Goal: Task Accomplishment & Management: Manage account settings

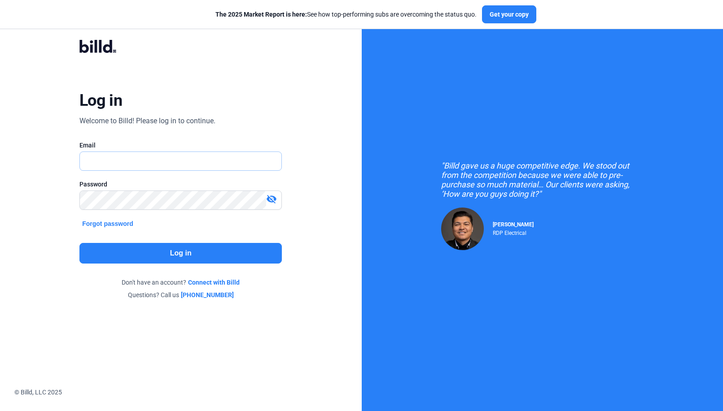
type input "[EMAIL_ADDRESS][DOMAIN_NAME]"
click at [162, 250] on button "Log in" at bounding box center [180, 253] width 202 height 21
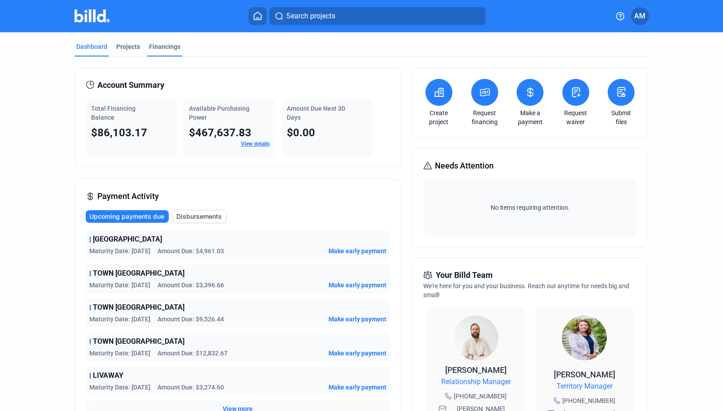
click at [161, 44] on div "Financings" at bounding box center [164, 46] width 31 height 9
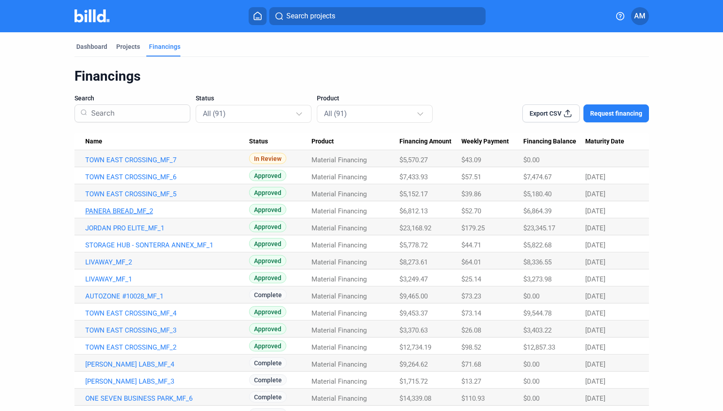
click at [141, 210] on link "PANERA BREAD_MF_2" at bounding box center [167, 211] width 164 height 8
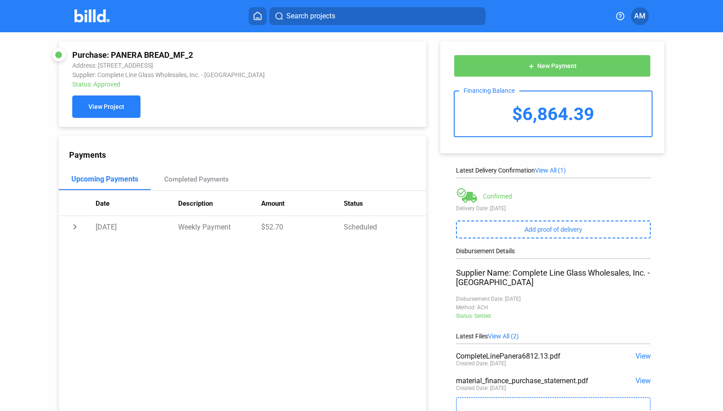
click at [129, 109] on button "View Project" at bounding box center [106, 107] width 68 height 22
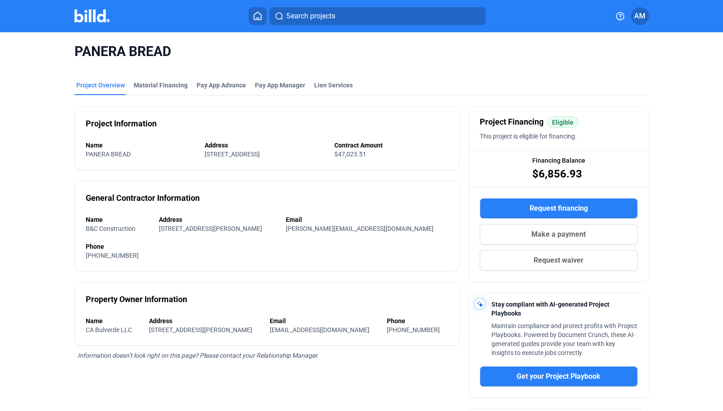
click at [98, 13] on img at bounding box center [91, 15] width 35 height 13
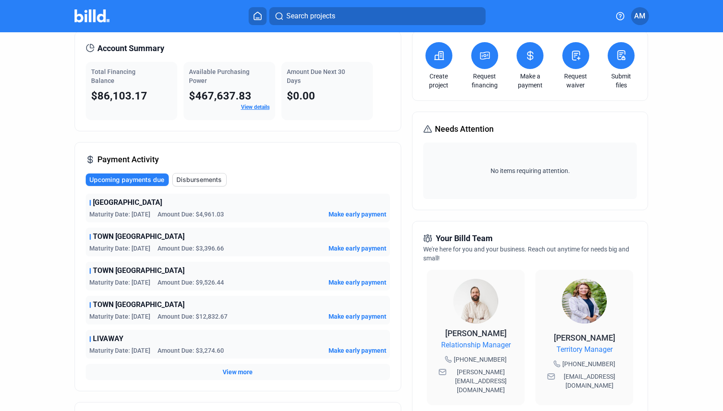
scroll to position [45, 0]
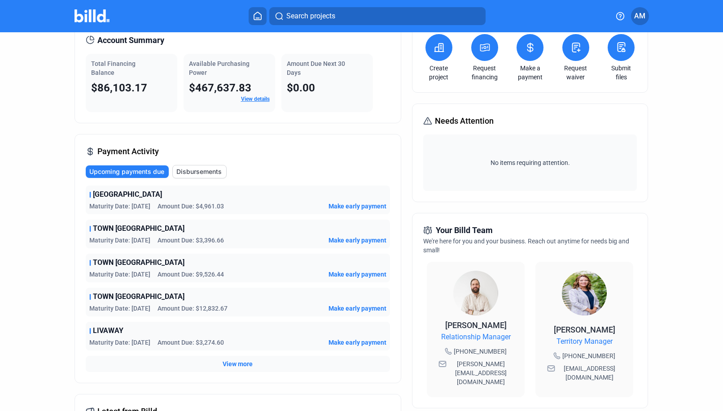
click at [238, 366] on span "View more" at bounding box center [238, 364] width 30 height 9
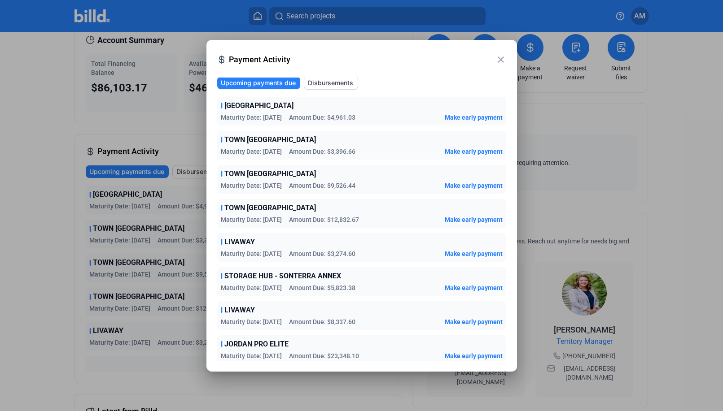
scroll to position [0, 0]
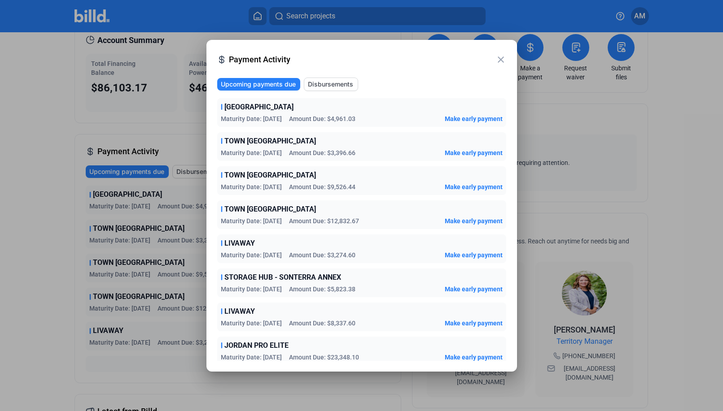
click at [501, 60] on mat-icon "close" at bounding box center [500, 59] width 11 height 11
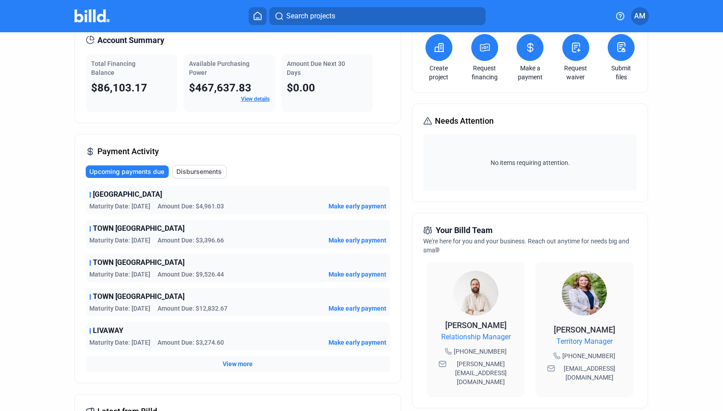
click at [92, 15] on img at bounding box center [91, 15] width 35 height 13
click at [96, 18] on img at bounding box center [91, 15] width 35 height 13
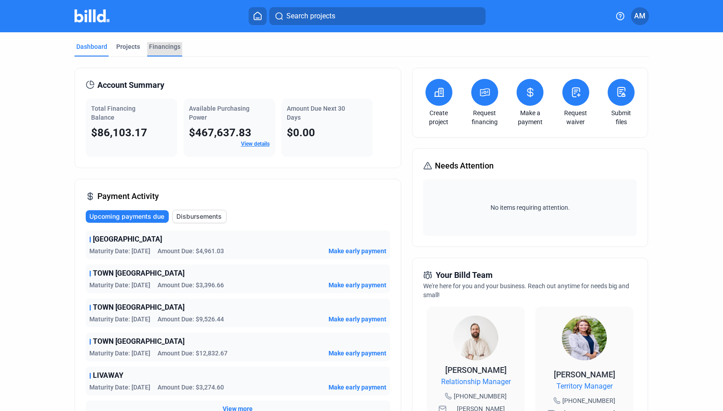
click at [157, 45] on div "Financings" at bounding box center [164, 46] width 31 height 9
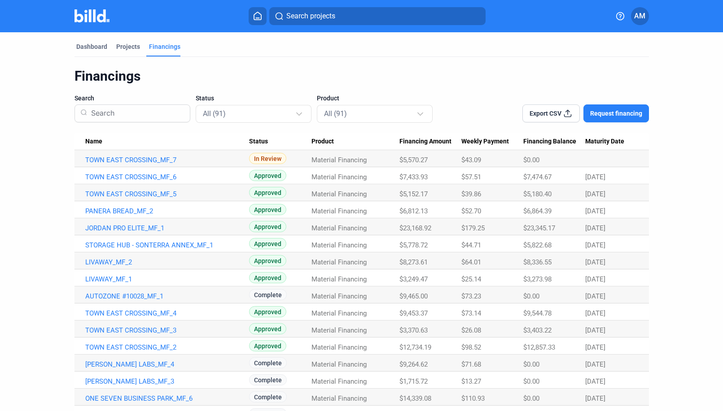
click at [639, 15] on span "AM" at bounding box center [639, 16] width 11 height 11
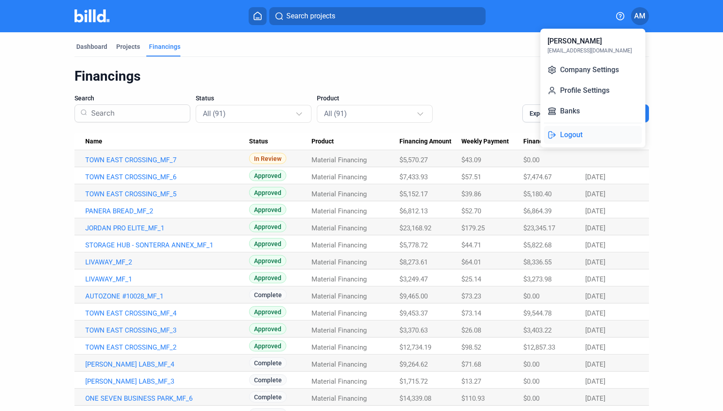
click at [578, 138] on button "Logout" at bounding box center [593, 135] width 98 height 18
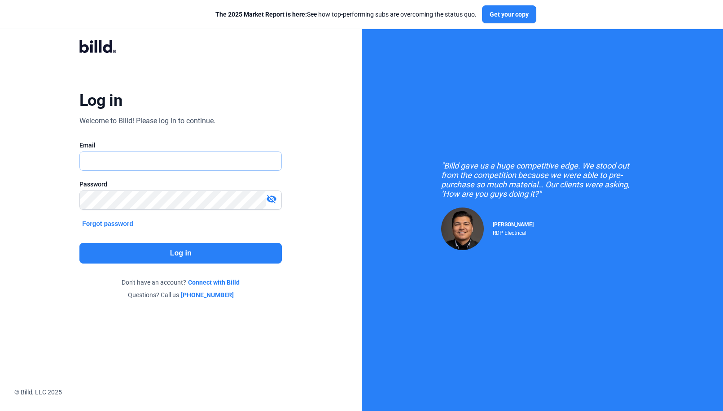
type input "[EMAIL_ADDRESS][DOMAIN_NAME]"
